Goal: Information Seeking & Learning: Learn about a topic

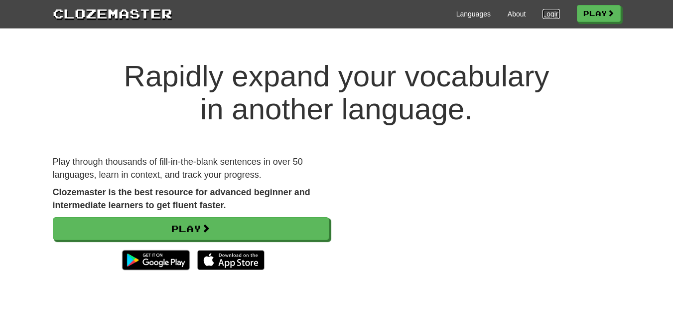
click at [543, 13] on link "Login" at bounding box center [551, 14] width 17 height 10
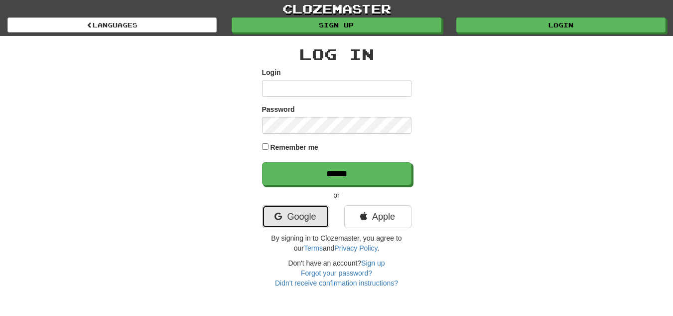
click at [286, 217] on link "Google" at bounding box center [295, 216] width 67 height 23
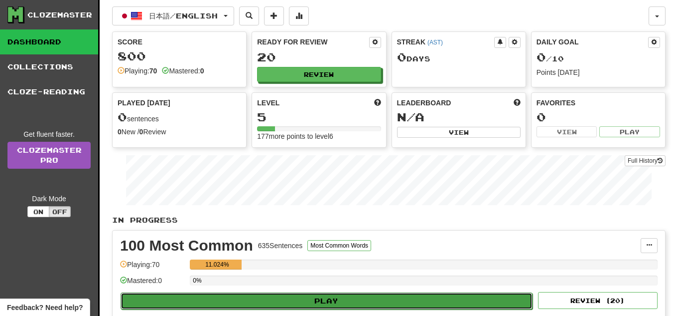
click at [266, 303] on button "Play" at bounding box center [327, 300] width 412 height 17
select select "**"
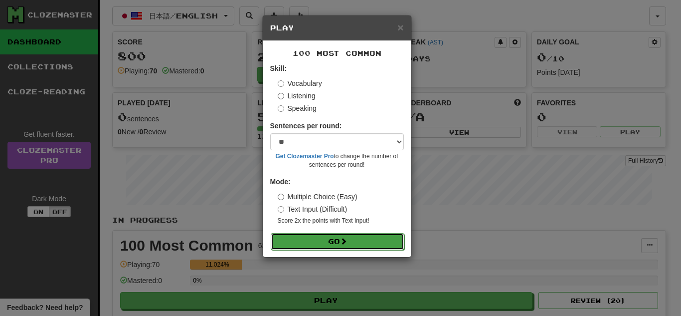
click at [317, 248] on button "Go" at bounding box center [338, 241] width 134 height 17
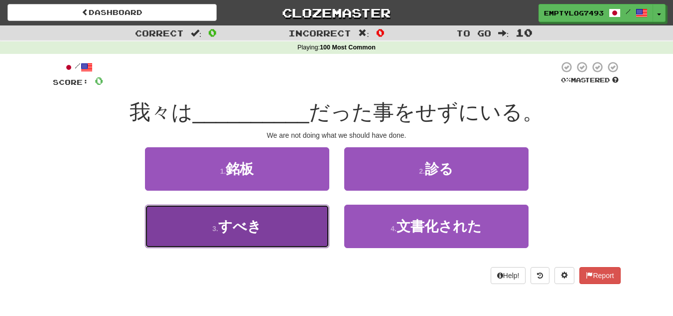
click at [276, 237] on button "3 . すべき" at bounding box center [237, 225] width 184 height 43
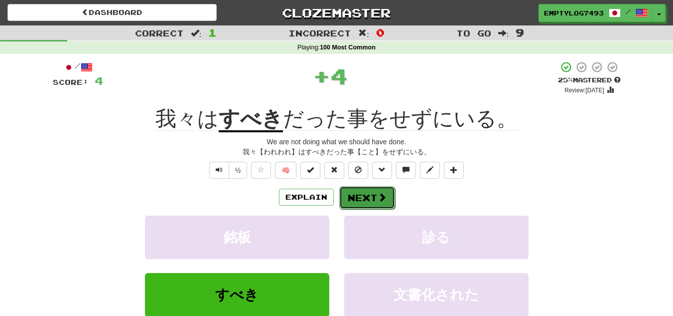
click at [388, 196] on button "Next" at bounding box center [367, 197] width 56 height 23
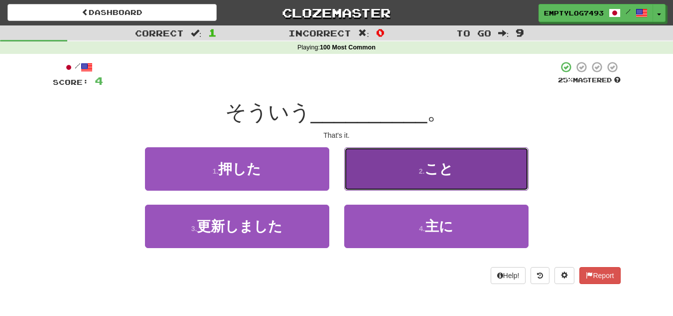
click at [391, 179] on button "2 . こと" at bounding box center [436, 168] width 184 height 43
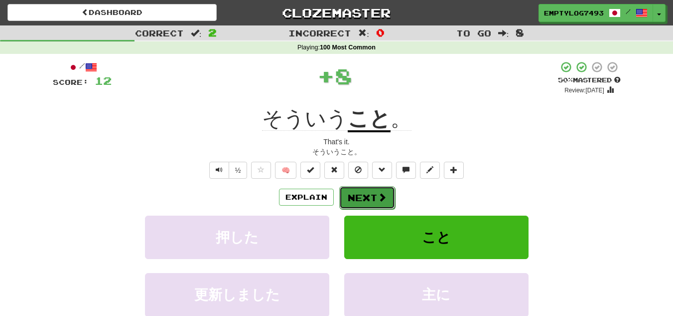
click at [356, 197] on button "Next" at bounding box center [367, 197] width 56 height 23
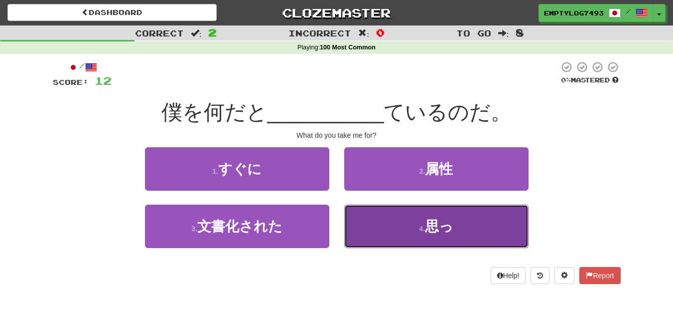
click at [381, 242] on button "4 . 思っ" at bounding box center [436, 225] width 184 height 43
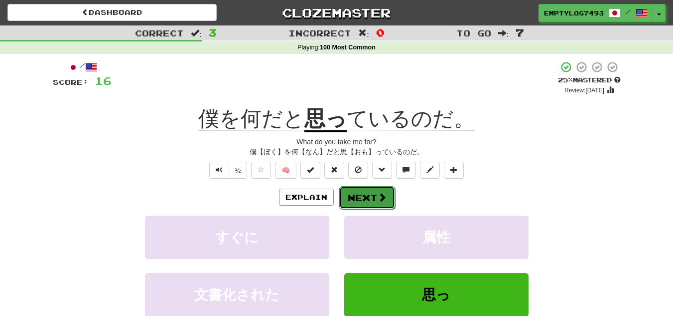
click at [366, 207] on button "Next" at bounding box center [367, 197] width 56 height 23
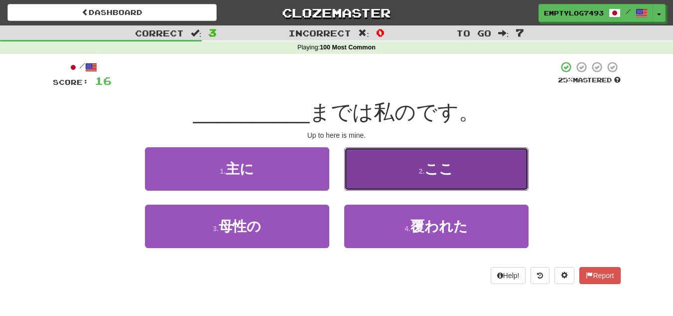
click at [375, 165] on button "2 . ここ" at bounding box center [436, 168] width 184 height 43
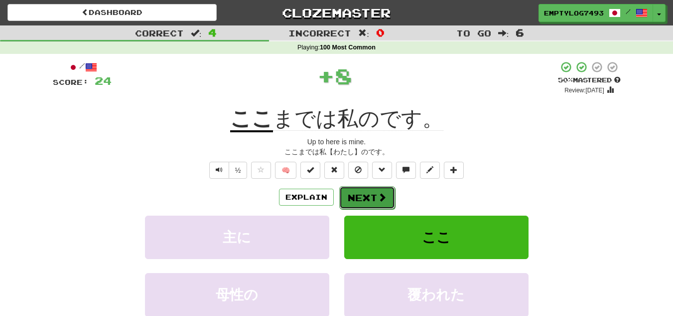
click at [372, 200] on button "Next" at bounding box center [367, 197] width 56 height 23
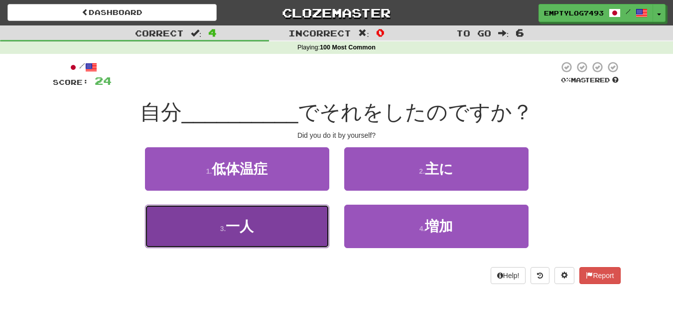
click at [296, 223] on button "3 . 一人" at bounding box center [237, 225] width 184 height 43
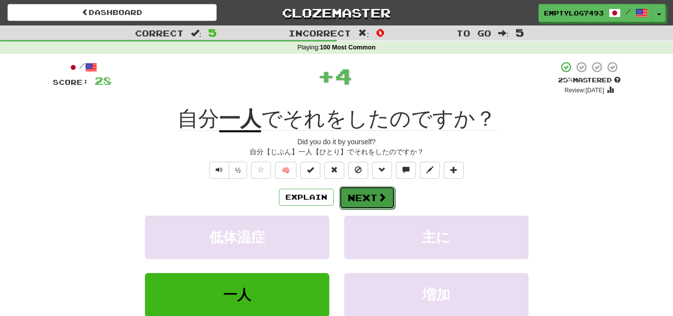
click at [378, 198] on span at bounding box center [382, 196] width 9 height 9
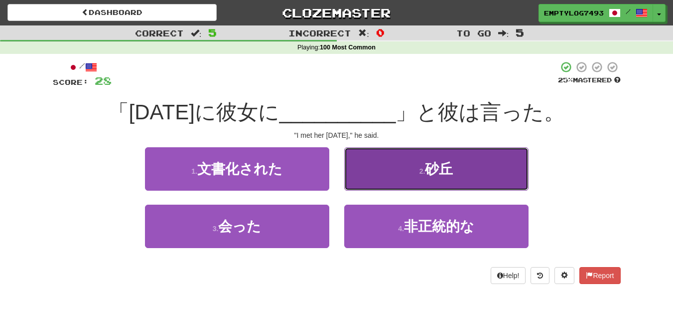
click at [400, 179] on button "2 . 砂丘" at bounding box center [436, 168] width 184 height 43
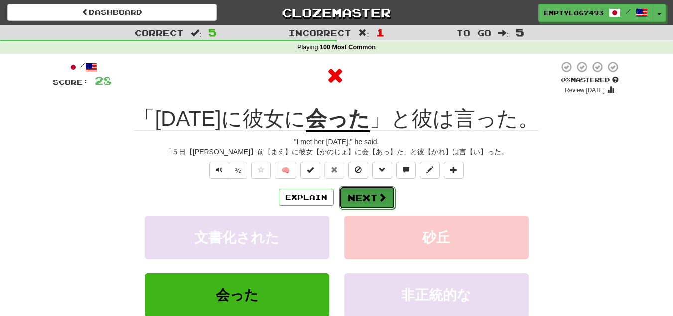
click at [377, 206] on button "Next" at bounding box center [367, 197] width 56 height 23
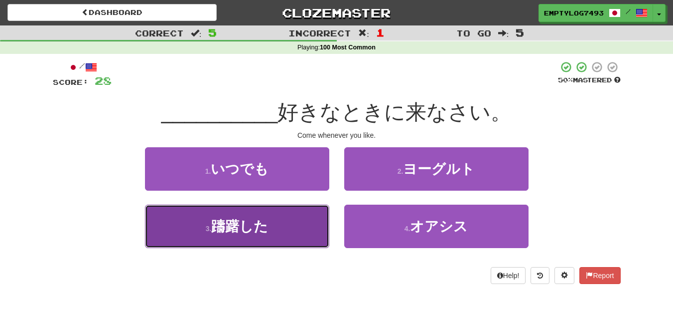
click at [297, 215] on button "3 . 躊躇した" at bounding box center [237, 225] width 184 height 43
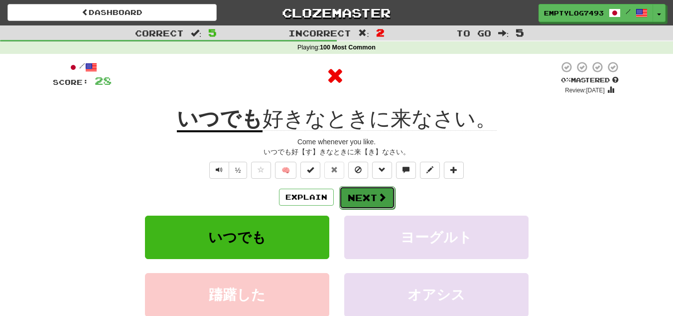
click at [378, 200] on span at bounding box center [382, 196] width 9 height 9
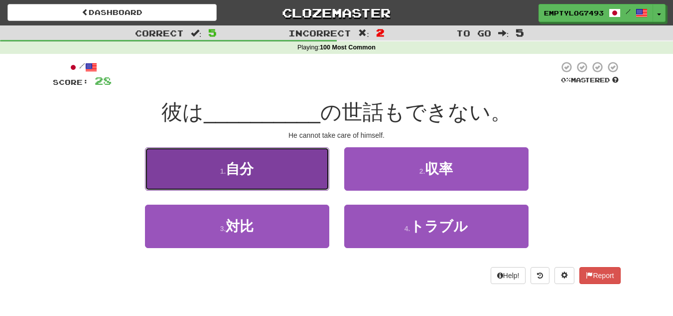
click at [247, 171] on span "自分" at bounding box center [240, 168] width 28 height 15
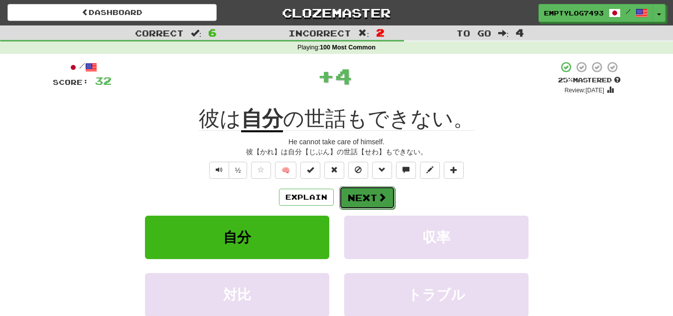
click at [374, 201] on button "Next" at bounding box center [367, 197] width 56 height 23
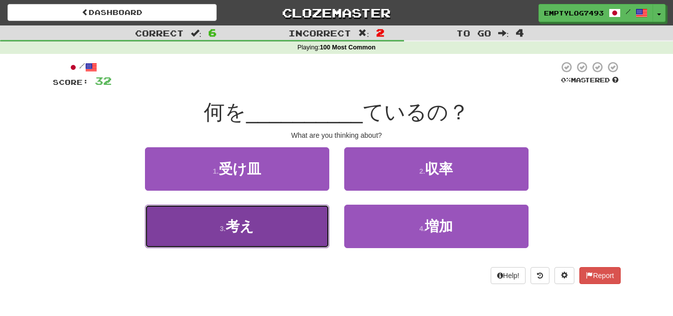
click at [282, 239] on button "3 . 考え" at bounding box center [237, 225] width 184 height 43
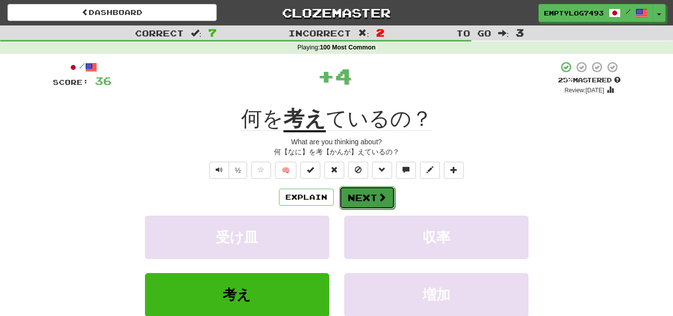
click at [385, 199] on span at bounding box center [382, 196] width 9 height 9
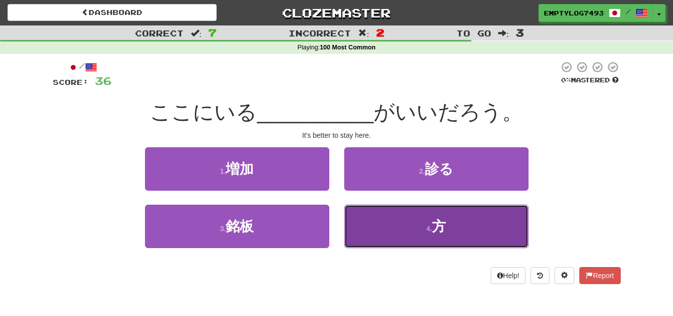
click at [411, 232] on button "4 . 方" at bounding box center [436, 225] width 184 height 43
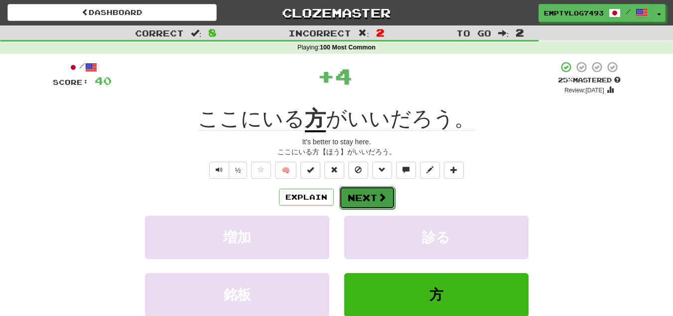
click at [381, 201] on span at bounding box center [382, 196] width 9 height 9
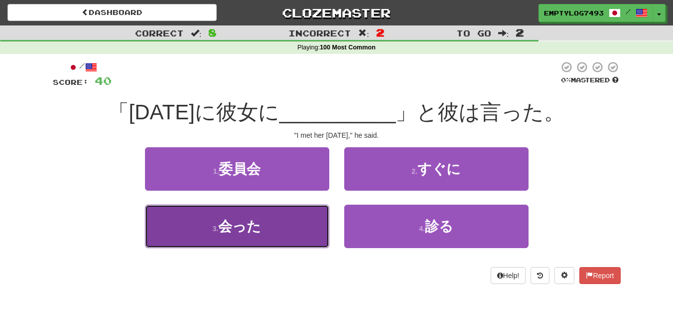
click at [258, 218] on span "会った" at bounding box center [239, 225] width 43 height 15
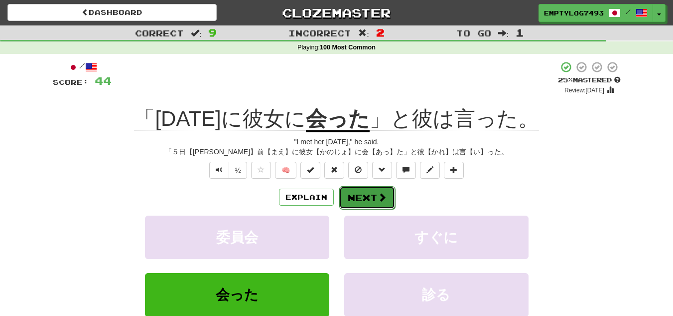
click at [381, 201] on span at bounding box center [382, 196] width 9 height 9
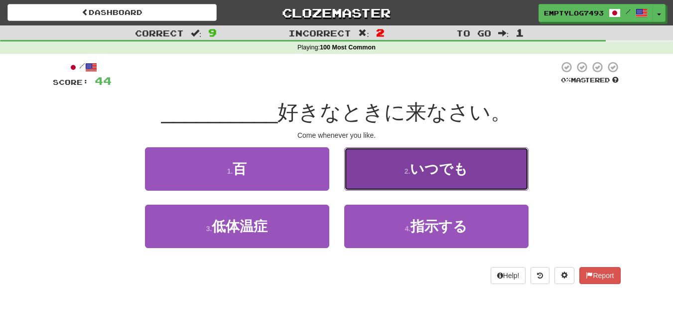
click at [384, 177] on button "2 . いつでも" at bounding box center [436, 168] width 184 height 43
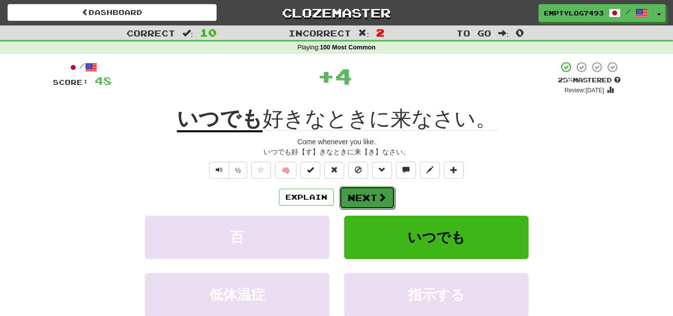
click at [367, 203] on button "Next" at bounding box center [367, 197] width 56 height 23
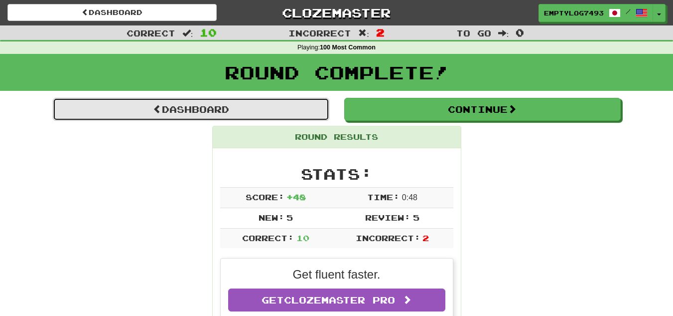
click at [227, 116] on link "Dashboard" at bounding box center [191, 109] width 277 height 23
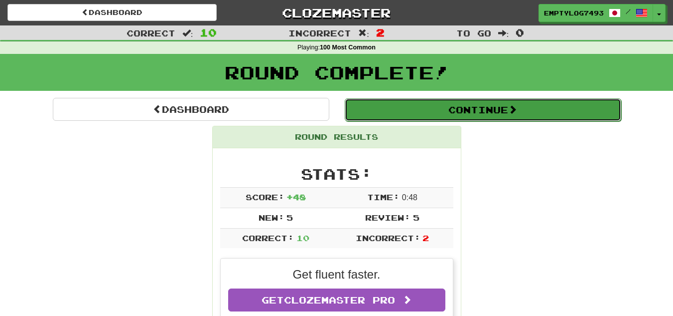
click at [491, 113] on button "Continue" at bounding box center [483, 109] width 277 height 23
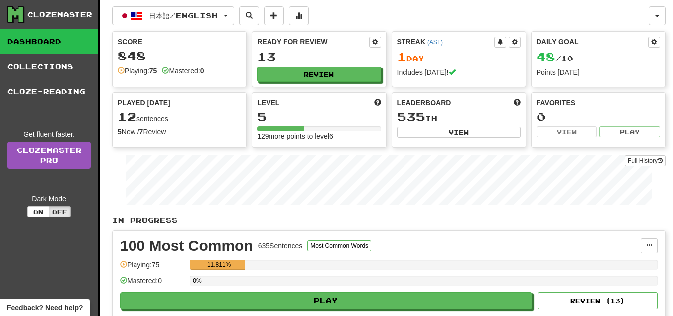
drag, startPoint x: 680, startPoint y: 94, endPoint x: 680, endPoint y: 58, distance: 35.4
click at [231, 13] on button "日本語 / English" at bounding box center [173, 15] width 122 height 19
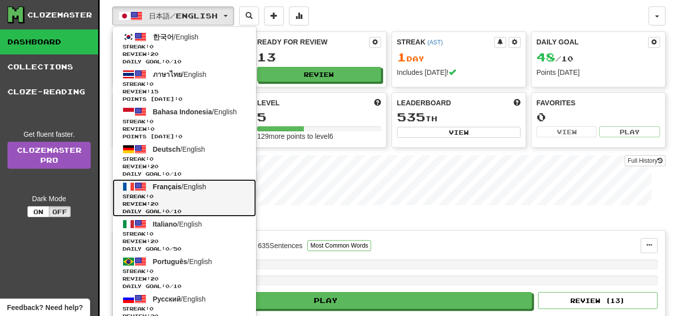
click at [164, 204] on span "Review: 20" at bounding box center [185, 203] width 124 height 7
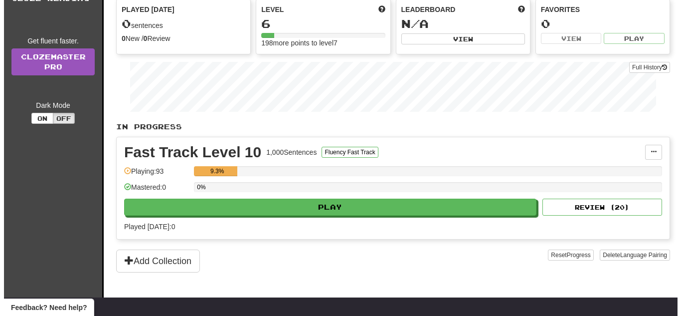
scroll to position [92, 0]
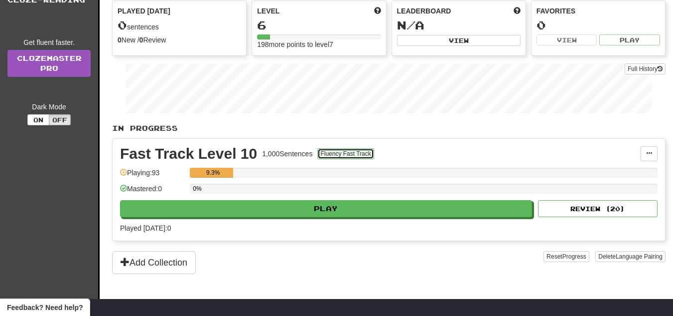
click at [341, 152] on button "Fluency Fast Track" at bounding box center [346, 153] width 56 height 11
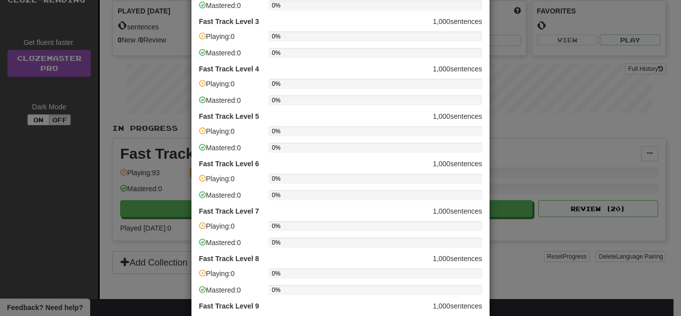
scroll to position [279, 0]
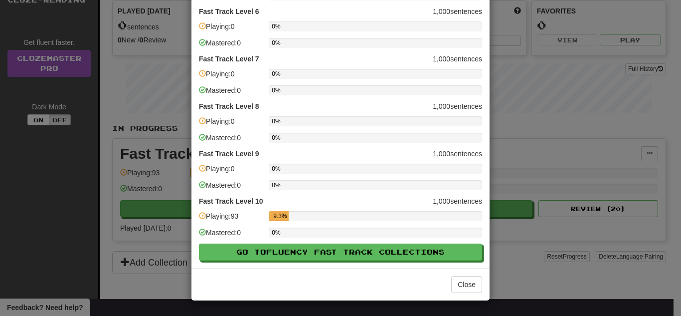
click at [605, 216] on div "× Fluency Fast Track Progress Fast Track Level 1 999 sentences Playing: 0 0% Ma…" at bounding box center [340, 158] width 681 height 316
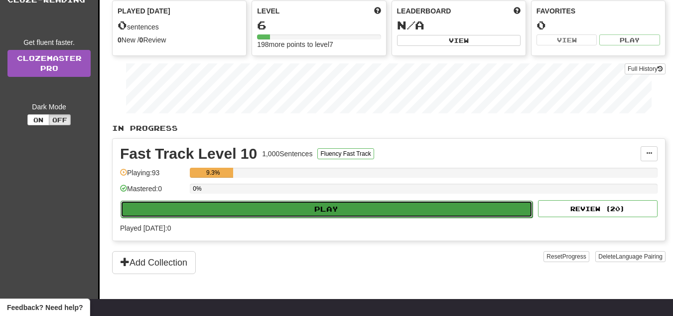
click at [303, 215] on button "Play" at bounding box center [327, 208] width 412 height 17
select select "**"
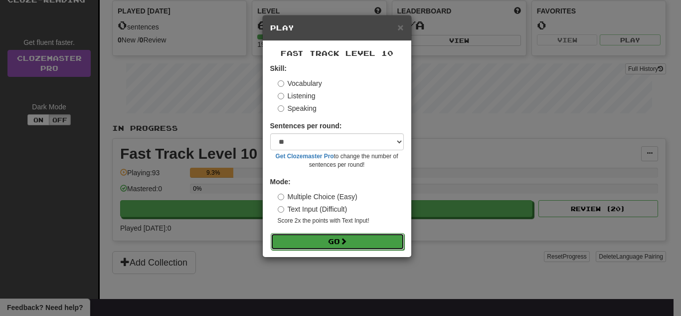
click at [344, 250] on button "Go" at bounding box center [338, 241] width 134 height 17
click at [339, 244] on button "Go" at bounding box center [338, 241] width 134 height 17
